Goal: Task Accomplishment & Management: Manage account settings

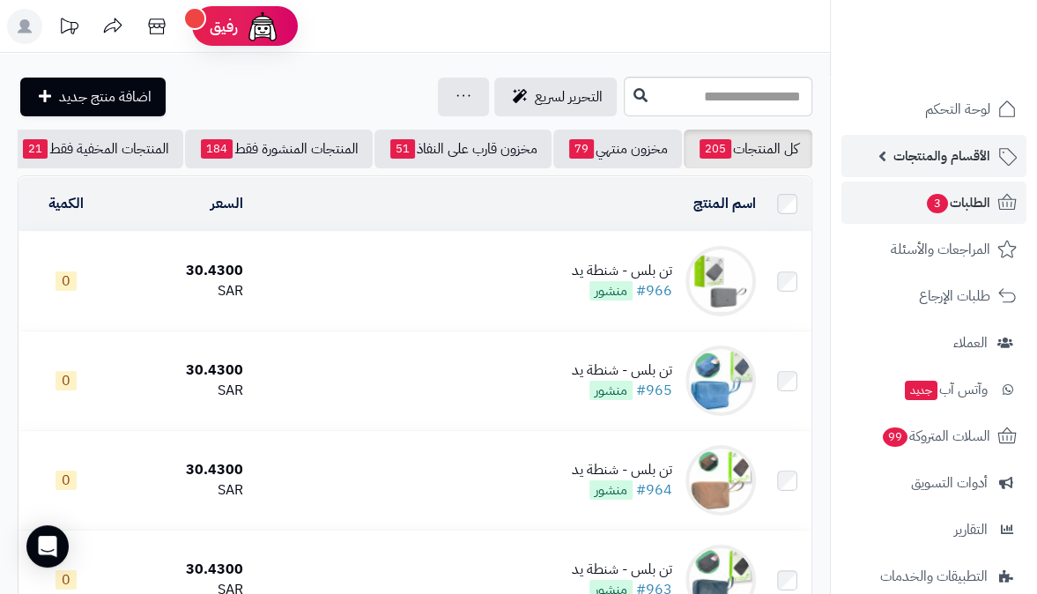
click at [966, 148] on span "الأقسام والمنتجات" at bounding box center [941, 156] width 97 height 25
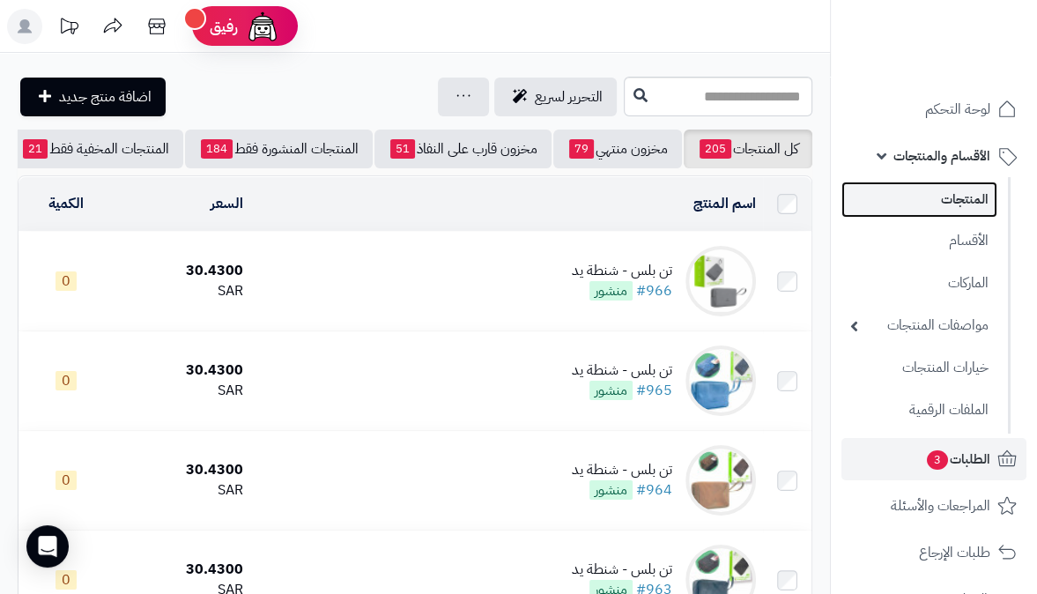
click at [950, 211] on link "المنتجات" at bounding box center [919, 199] width 156 height 36
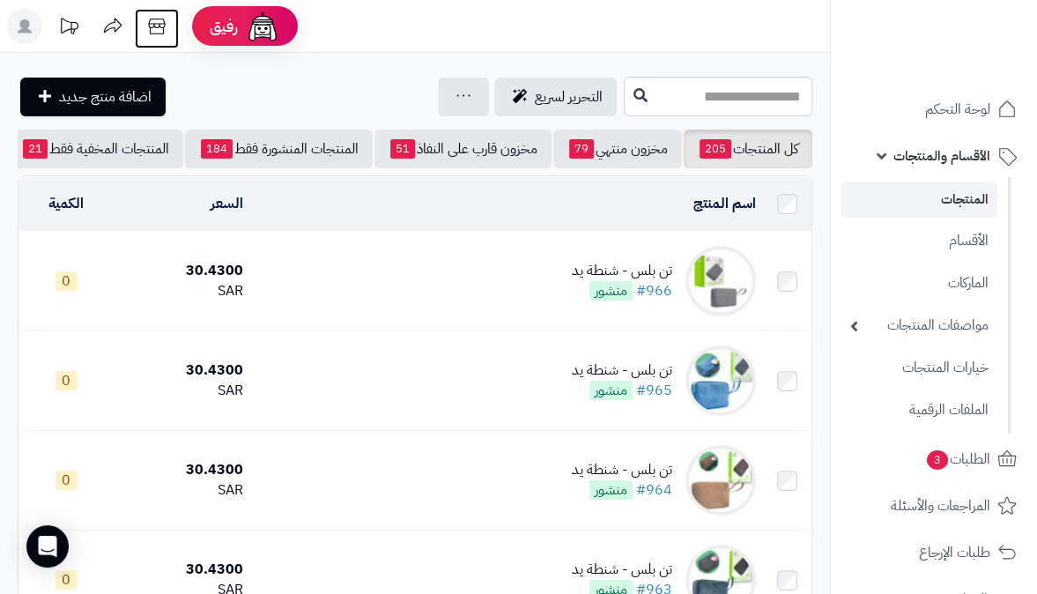
click at [159, 22] on icon at bounding box center [156, 26] width 35 height 35
click at [16, 30] on rect at bounding box center [24, 26] width 35 height 35
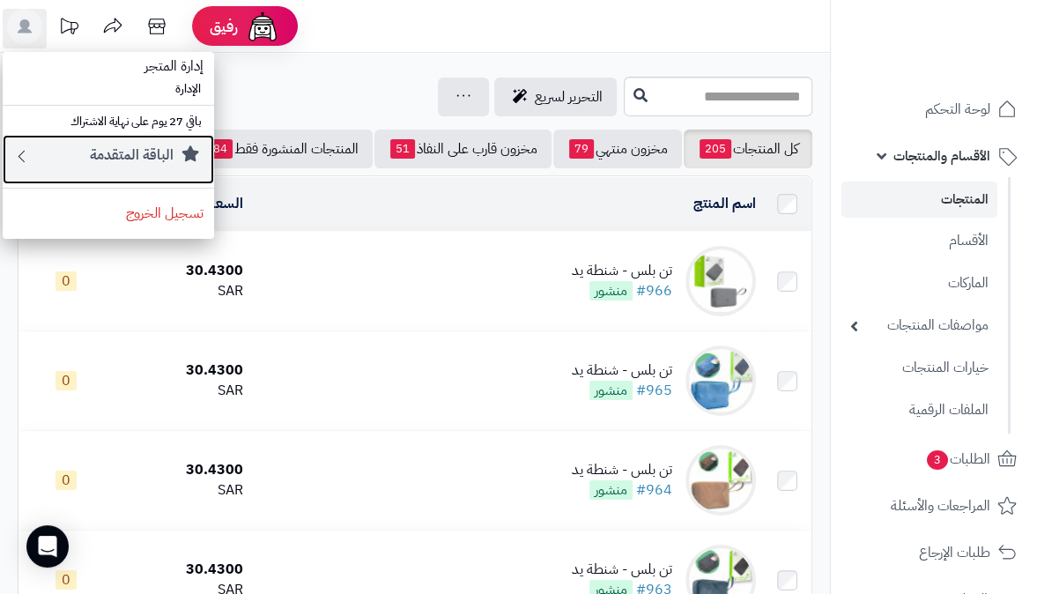
click at [104, 147] on small "الباقة المتقدمة" at bounding box center [132, 154] width 84 height 21
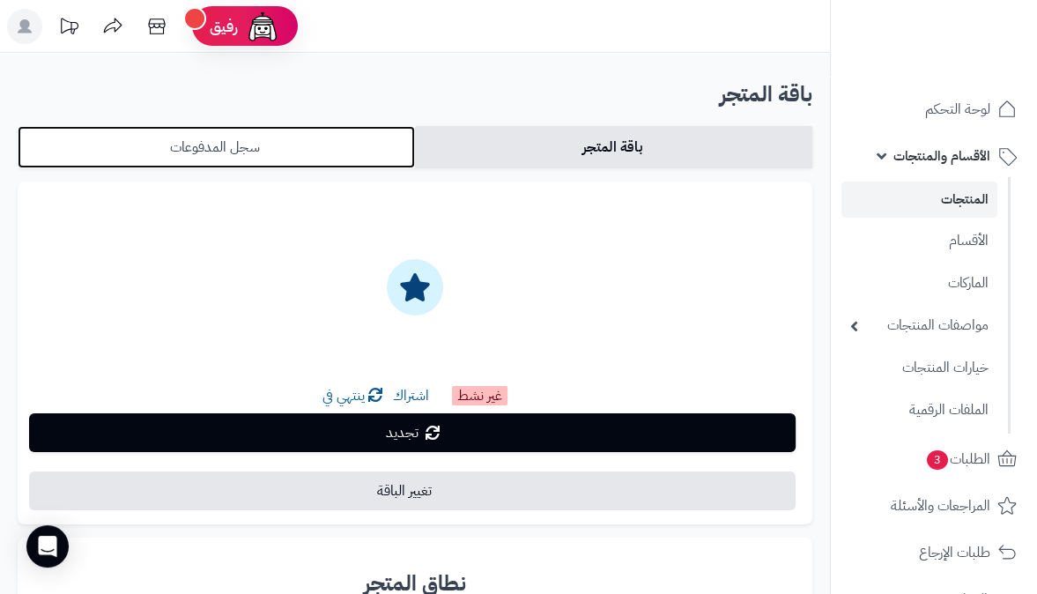
click at [291, 133] on link "سجل المدفوعات" at bounding box center [216, 147] width 397 height 42
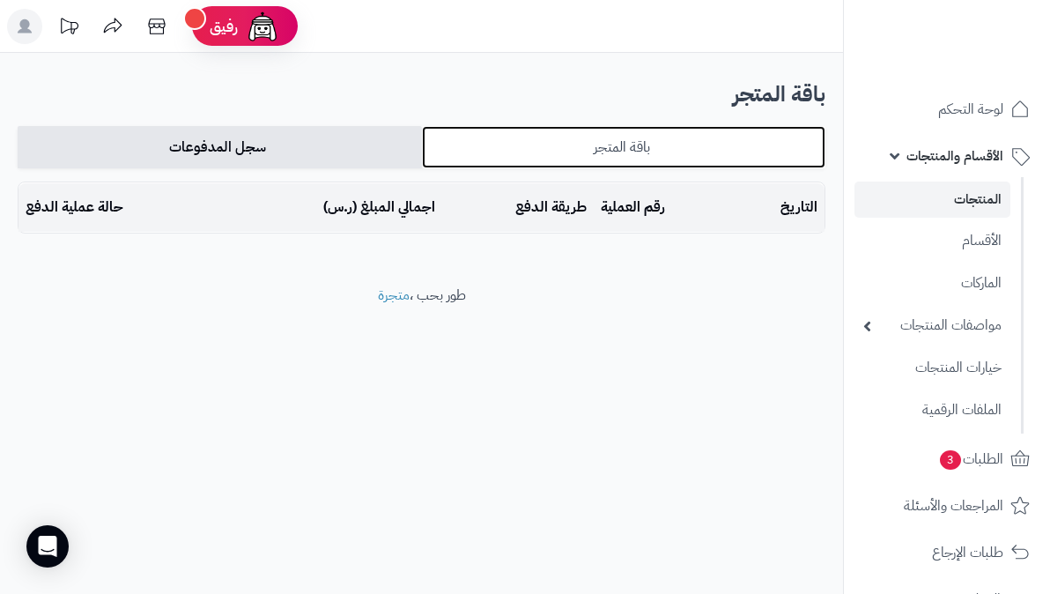
click at [616, 143] on link "باقة المتجر" at bounding box center [624, 147] width 404 height 42
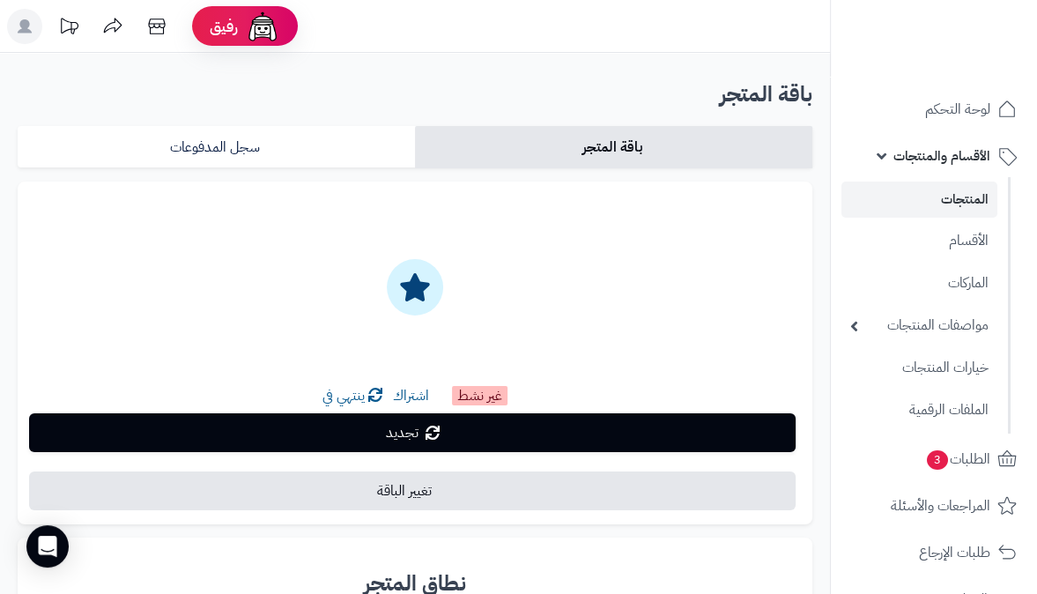
click at [368, 398] on icon at bounding box center [375, 395] width 14 height 14
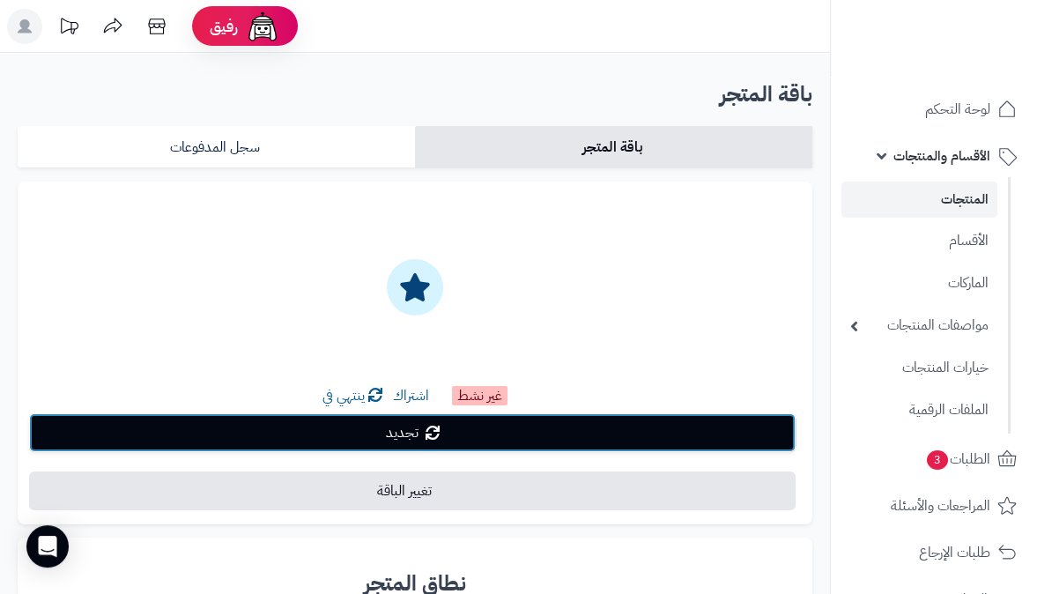
click at [374, 432] on link "تجديد" at bounding box center [412, 432] width 766 height 39
